Goal: Transaction & Acquisition: Purchase product/service

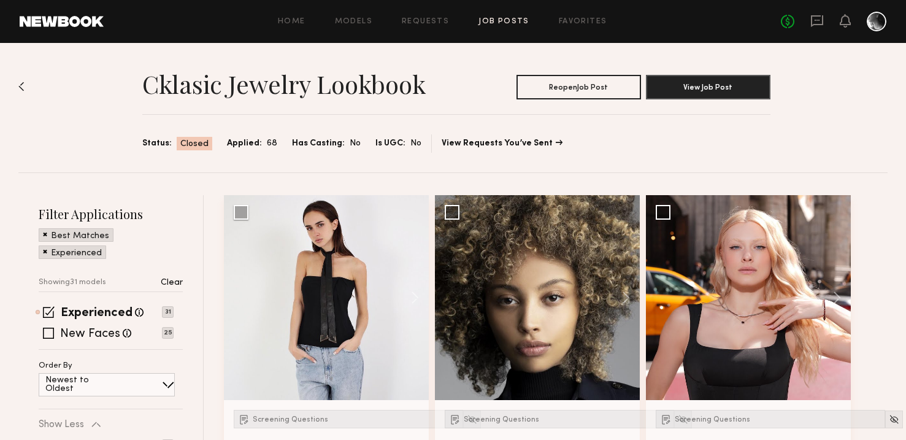
click at [49, 339] on div "Experienced Talent we've deemed to have ample paid, professional modeling exper…" at bounding box center [111, 328] width 144 height 42
click at [48, 330] on span at bounding box center [48, 333] width 11 height 11
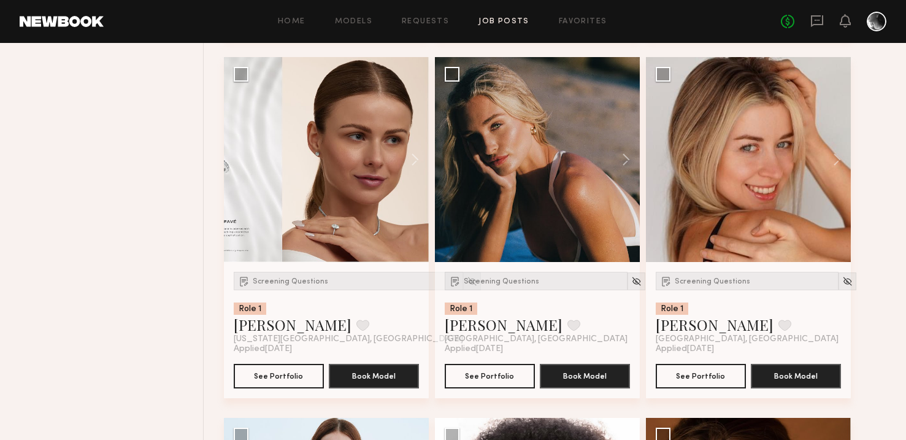
scroll to position [1823, 0]
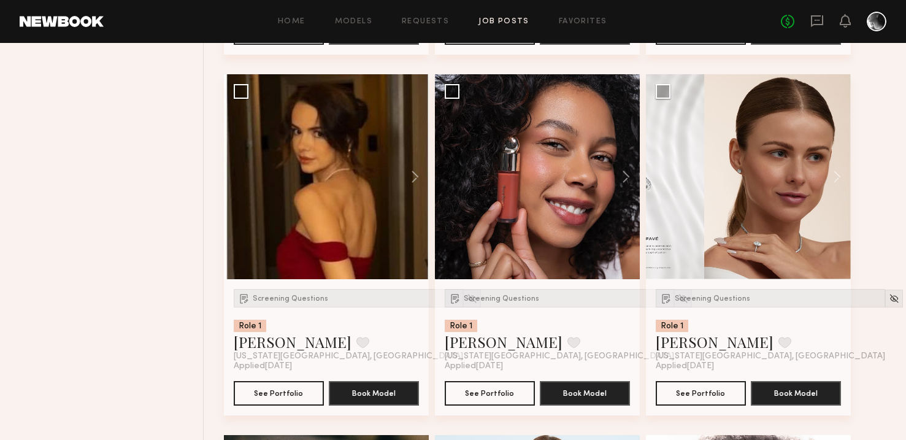
scroll to position [872, 0]
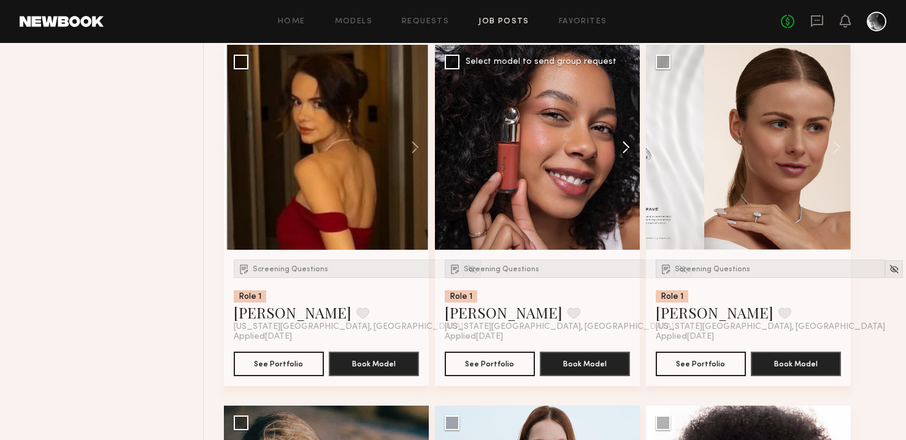
click at [631, 148] on button at bounding box center [620, 147] width 39 height 205
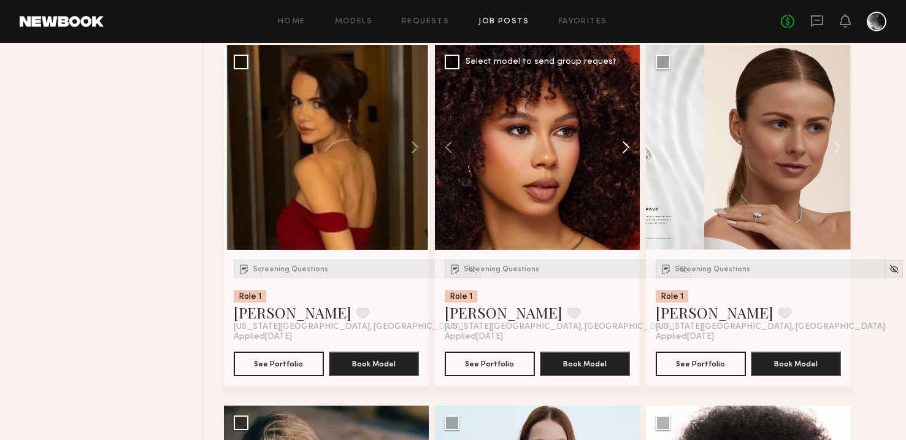
click at [631, 148] on button at bounding box center [620, 147] width 39 height 205
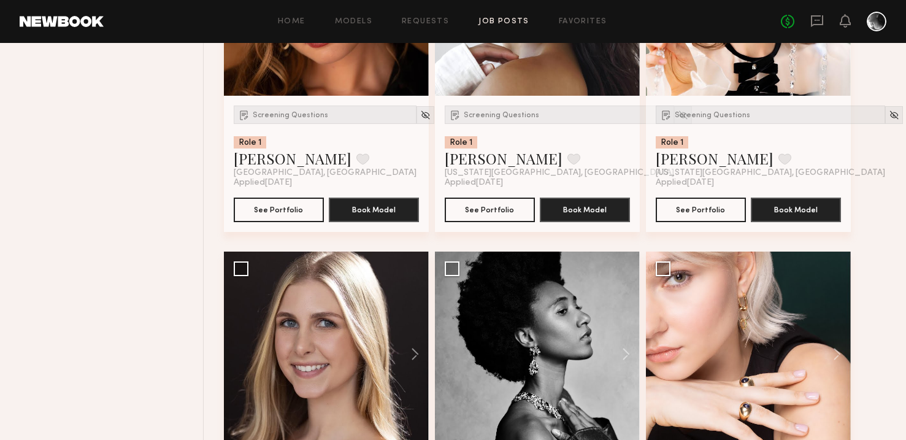
scroll to position [1623, 0]
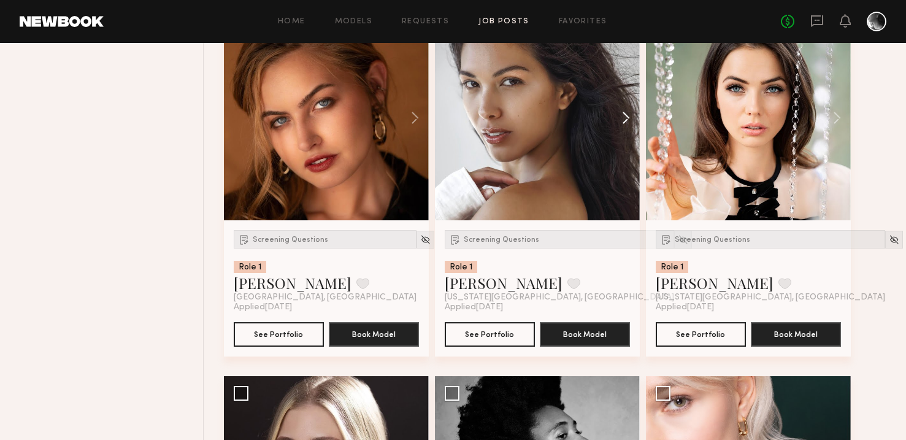
click at [630, 114] on button at bounding box center [620, 117] width 39 height 205
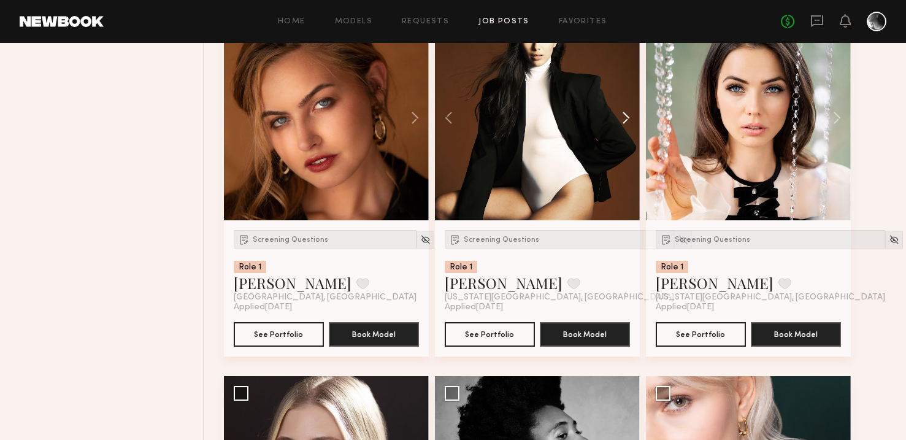
click at [630, 114] on button at bounding box center [620, 117] width 39 height 205
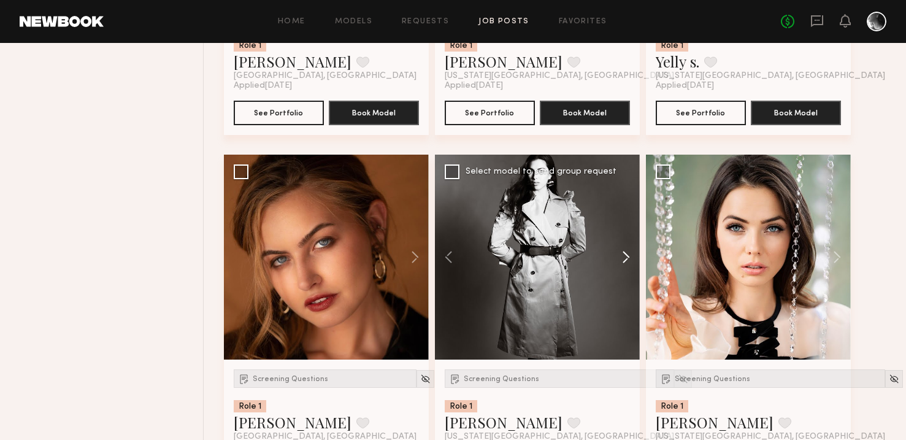
scroll to position [1500, 0]
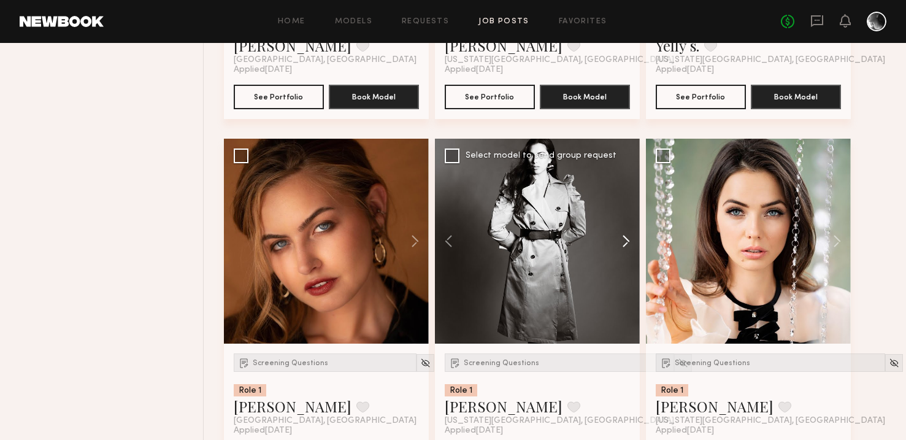
click at [625, 241] on button at bounding box center [620, 241] width 39 height 205
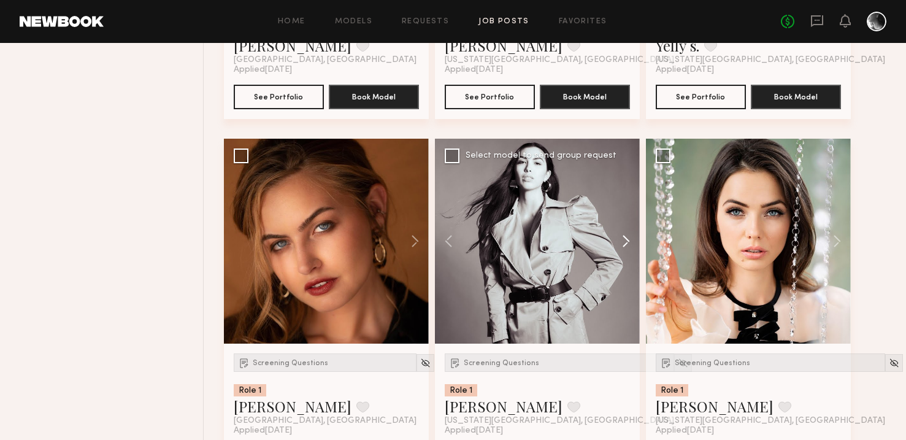
click at [625, 241] on button at bounding box center [620, 241] width 39 height 205
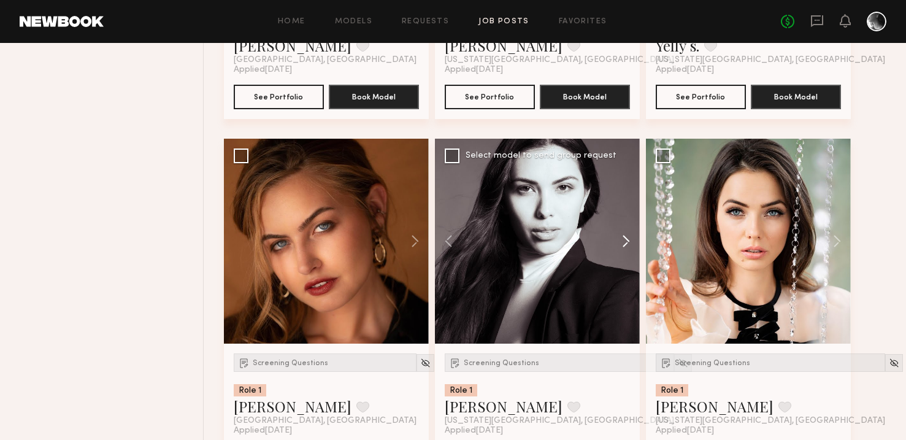
click at [625, 241] on button at bounding box center [620, 241] width 39 height 205
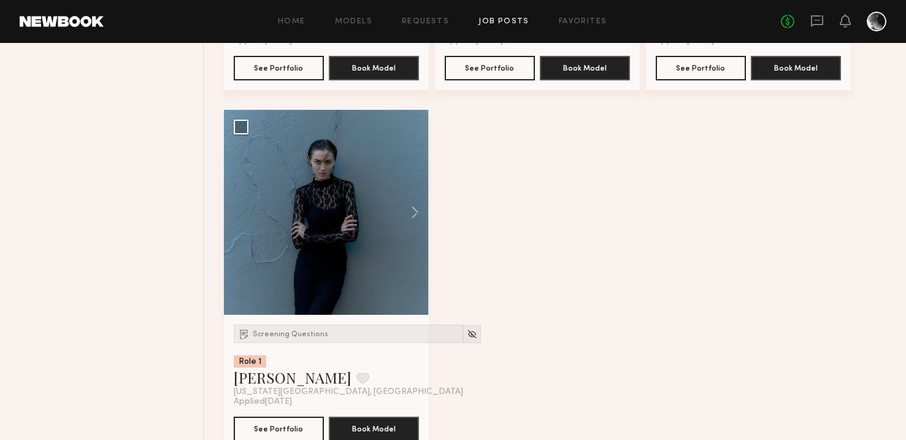
scroll to position [3363, 0]
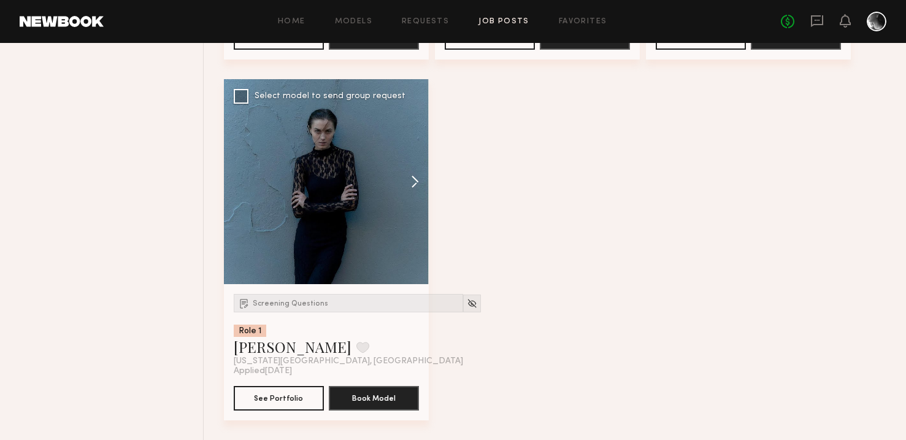
click at [415, 182] on button at bounding box center [409, 181] width 39 height 205
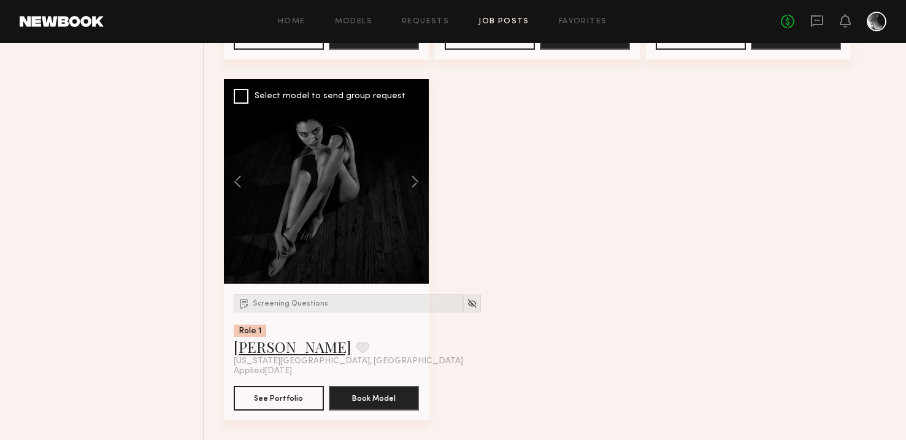
click at [264, 340] on link "[PERSON_NAME]" at bounding box center [293, 347] width 118 height 20
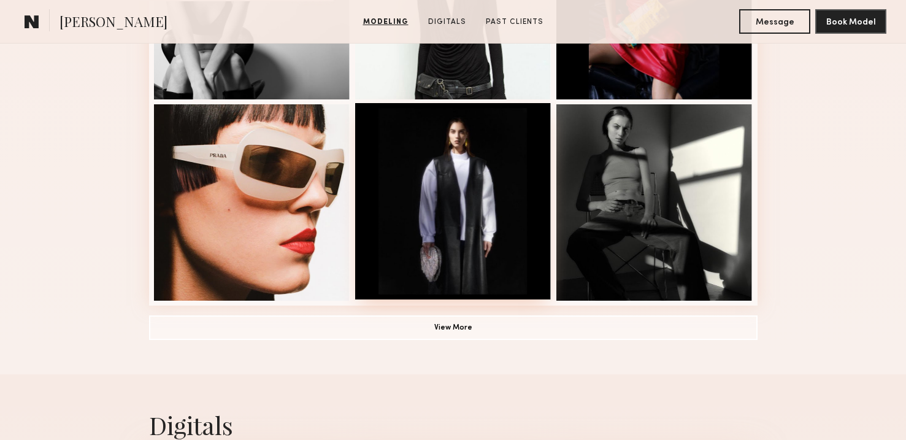
scroll to position [856, 0]
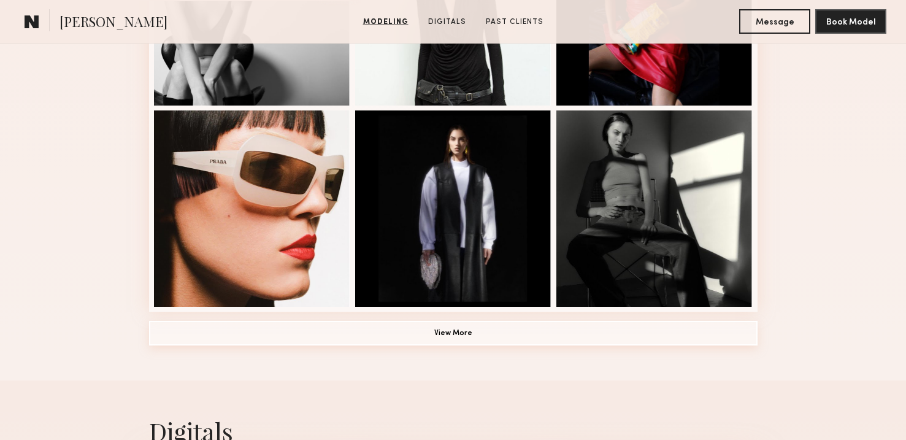
click at [466, 341] on button "View More" at bounding box center [453, 333] width 609 height 25
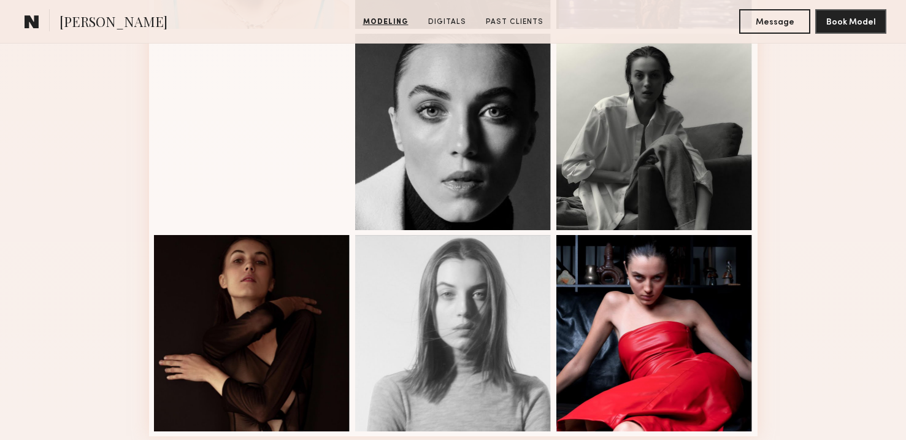
scroll to position [1624, 0]
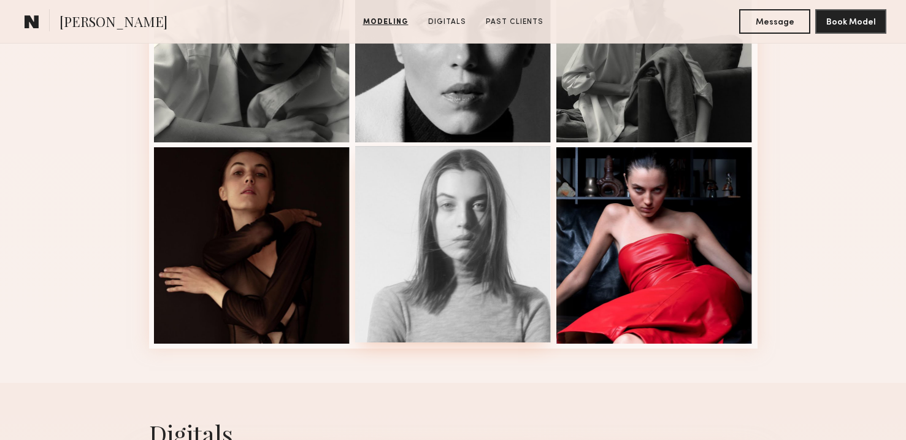
click at [494, 255] on div at bounding box center [453, 244] width 196 height 196
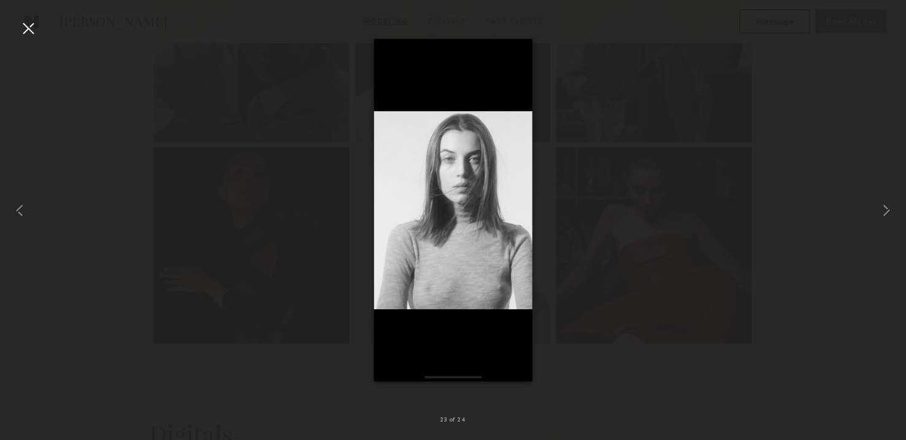
click at [28, 23] on div at bounding box center [28, 28] width 20 height 20
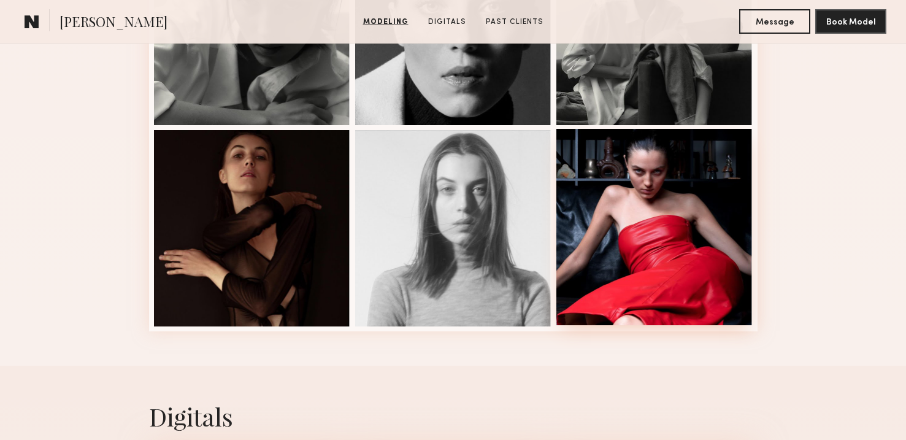
scroll to position [1635, 0]
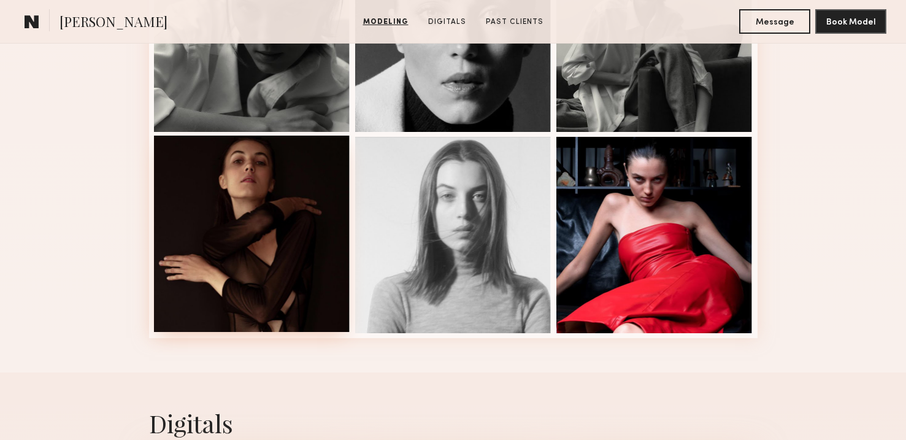
click at [281, 242] on div at bounding box center [252, 234] width 196 height 196
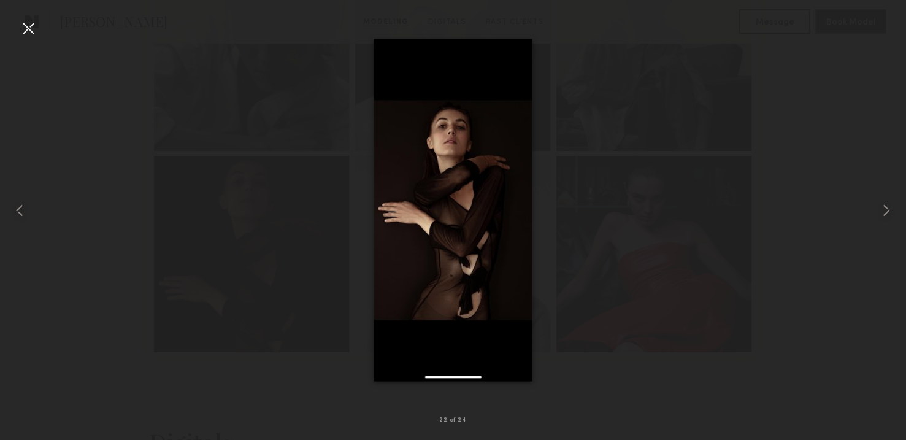
scroll to position [1615, 0]
click at [800, 272] on div at bounding box center [453, 210] width 906 height 381
click at [18, 28] on div at bounding box center [28, 28] width 20 height 20
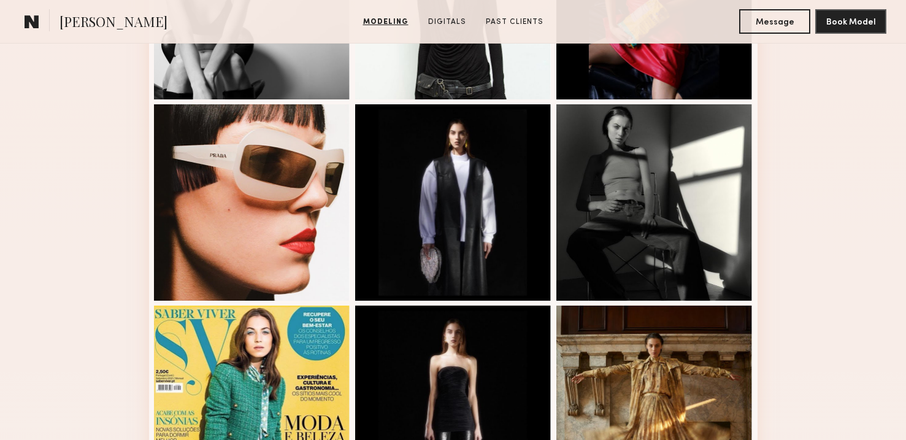
scroll to position [253, 0]
